Goal: Information Seeking & Learning: Understand process/instructions

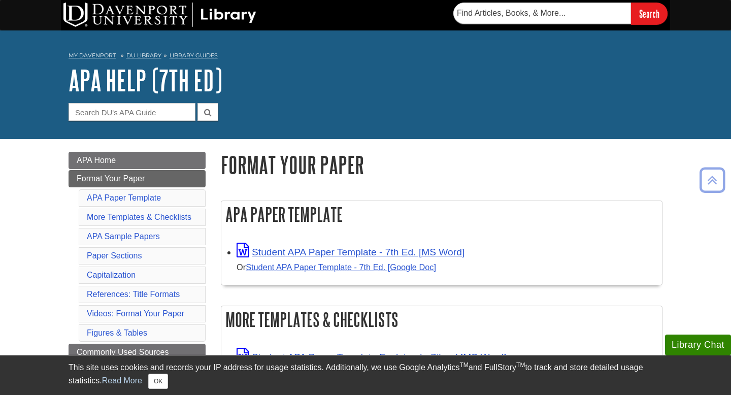
scroll to position [2353, 0]
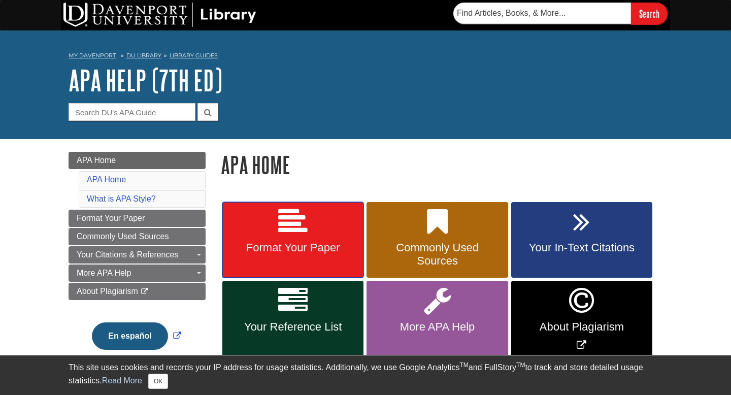
click at [311, 244] on span "Format Your Paper" at bounding box center [293, 247] width 126 height 13
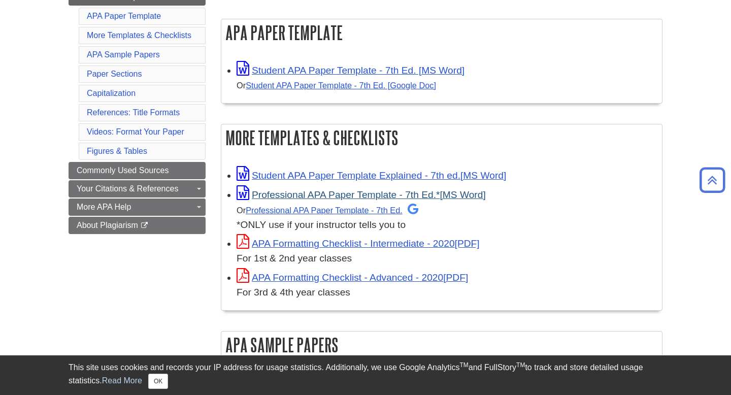
scroll to position [183, 0]
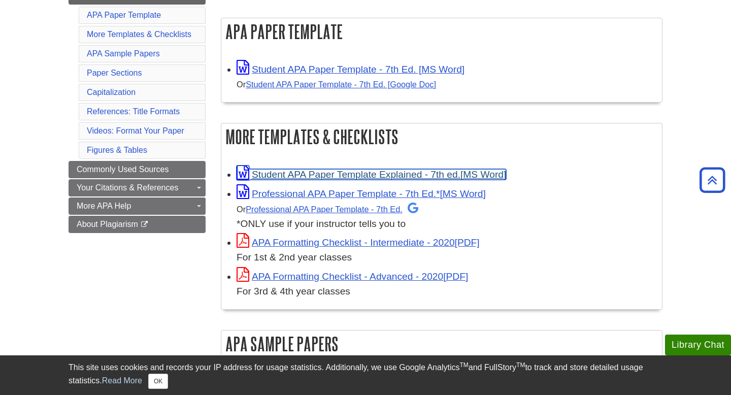
click at [323, 171] on link "Student APA Paper Template Explained - 7th ed." at bounding box center [372, 174] width 270 height 11
